Goal: Navigation & Orientation: Find specific page/section

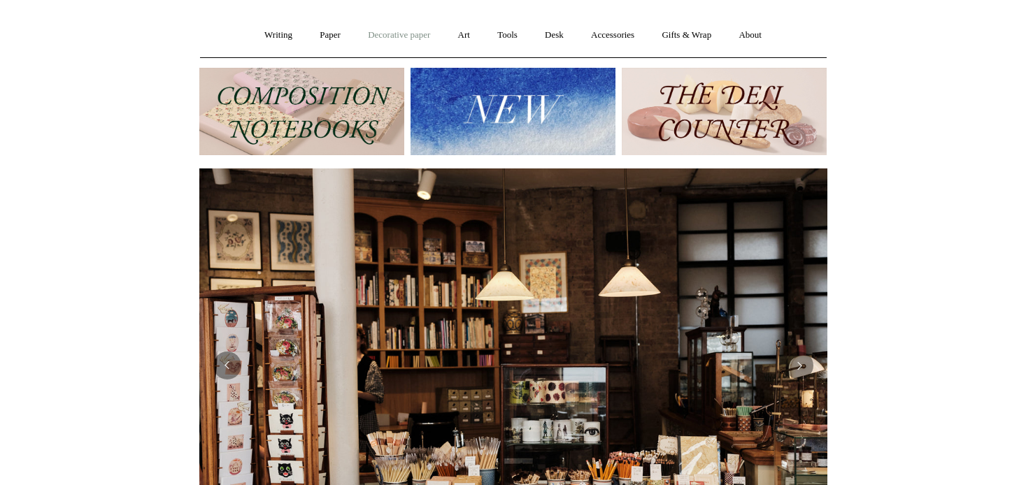
click at [381, 32] on link "Decorative paper +" at bounding box center [398, 35] width 87 height 37
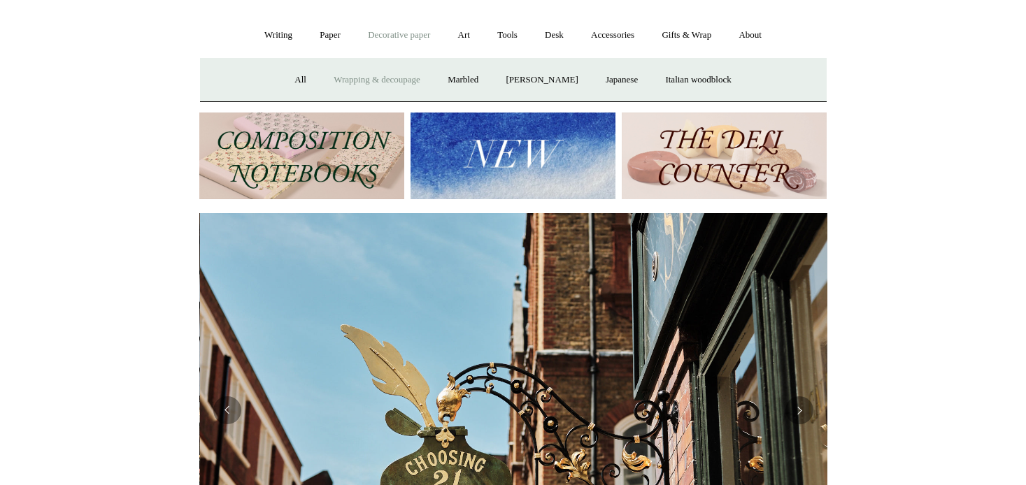
click at [376, 78] on link "Wrapping & decoupage" at bounding box center [377, 80] width 112 height 37
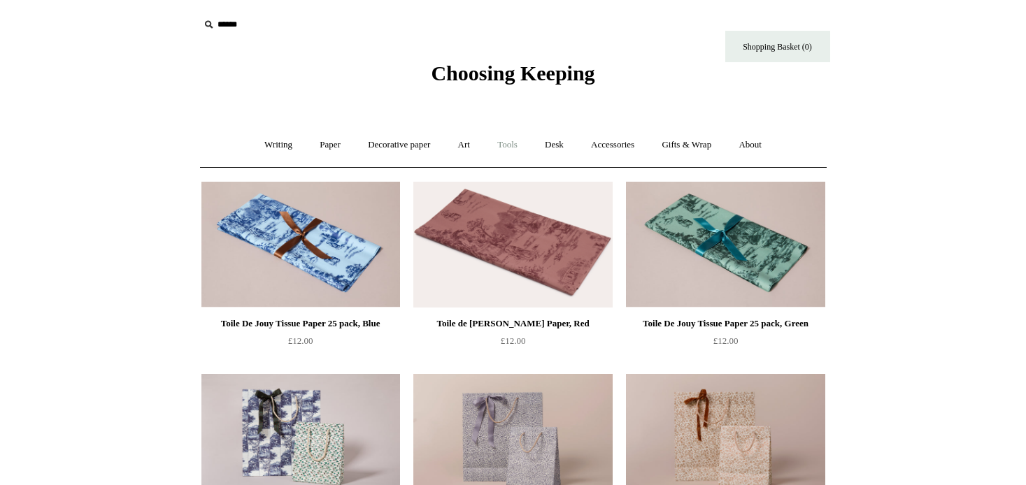
click at [509, 141] on link "Tools +" at bounding box center [507, 145] width 45 height 37
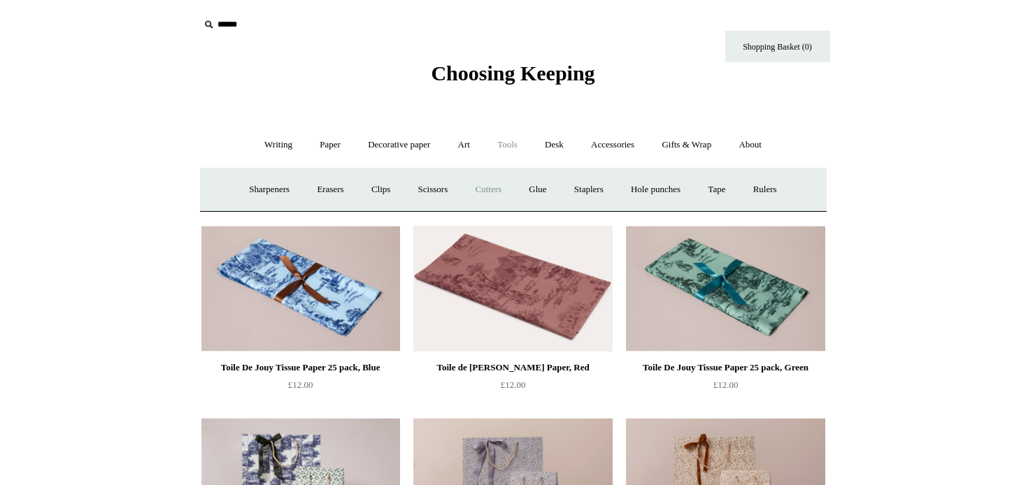
click at [485, 187] on link "Cutters" at bounding box center [488, 189] width 52 height 37
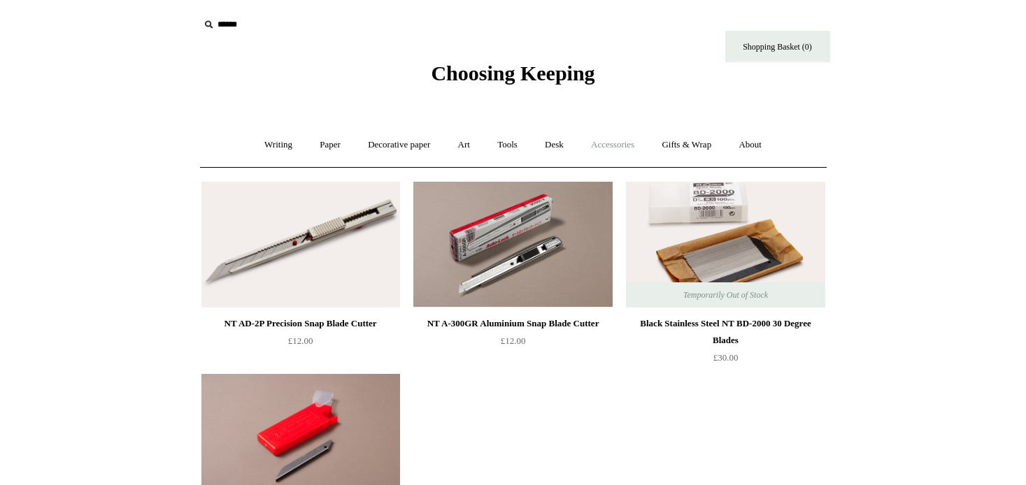
click at [619, 145] on link "Accessories +" at bounding box center [612, 145] width 69 height 37
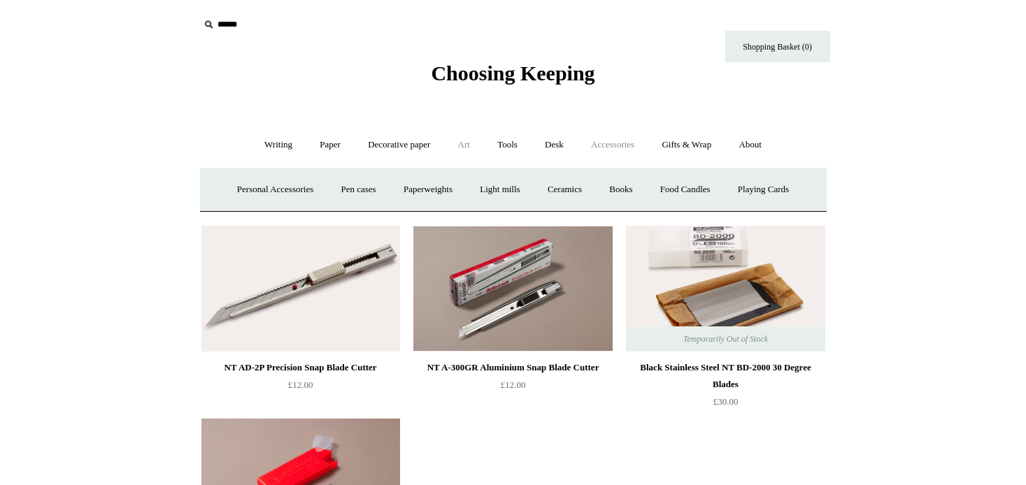
click at [466, 145] on link "Art +" at bounding box center [463, 145] width 37 height 37
click at [327, 141] on link "Paper +" at bounding box center [330, 145] width 46 height 37
click at [269, 146] on link "Writing +" at bounding box center [278, 145] width 53 height 37
